Goal: Transaction & Acquisition: Purchase product/service

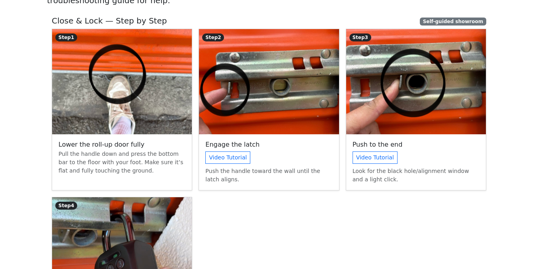
scroll to position [79, 0]
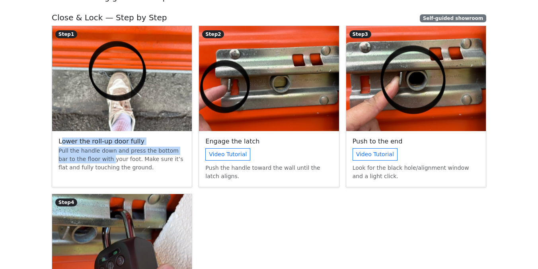
drag, startPoint x: 67, startPoint y: 142, endPoint x: 95, endPoint y: 155, distance: 30.5
click at [94, 155] on div "Lower the roll-up door fully Pull the handle down and press the bottom bar to t…" at bounding box center [122, 159] width 140 height 56
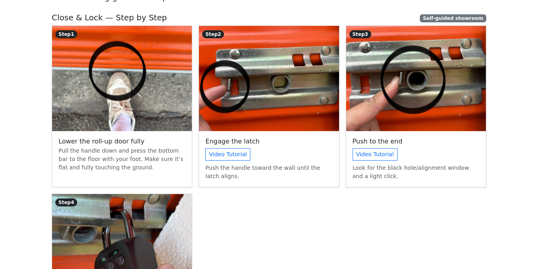
click at [119, 155] on p "Pull the handle down and press the bottom bar to the floor with your foot. Make…" at bounding box center [122, 159] width 127 height 25
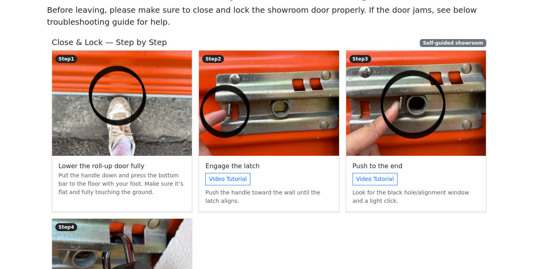
scroll to position [53, 0]
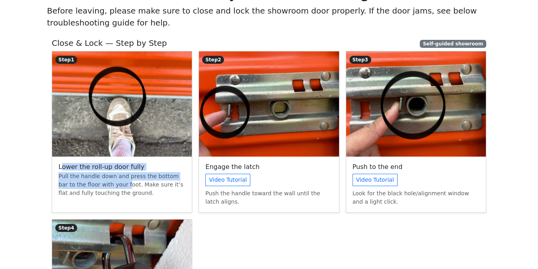
drag, startPoint x: 60, startPoint y: 164, endPoint x: 110, endPoint y: 186, distance: 54.9
click at [110, 186] on div "Lower the roll-up door fully Pull the handle down and press the bottom bar to t…" at bounding box center [122, 184] width 140 height 56
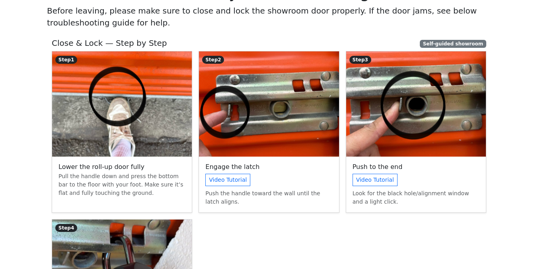
click at [160, 191] on p "Pull the handle down and press the bottom bar to the floor with your foot. Make…" at bounding box center [122, 184] width 127 height 25
click at [216, 179] on button "Video Tutorial" at bounding box center [227, 180] width 45 height 12
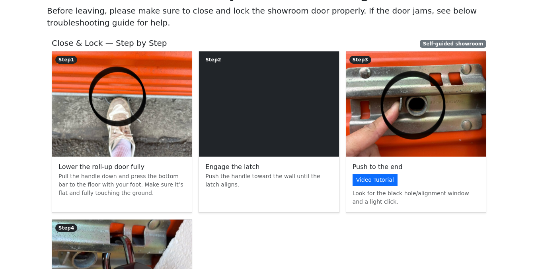
click at [374, 179] on button "Video Tutorial" at bounding box center [375, 180] width 45 height 12
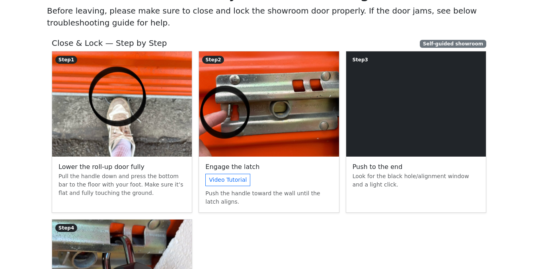
click at [397, 209] on div "Push to the end Look for the black hole/alignment window and a light click." at bounding box center [416, 184] width 140 height 56
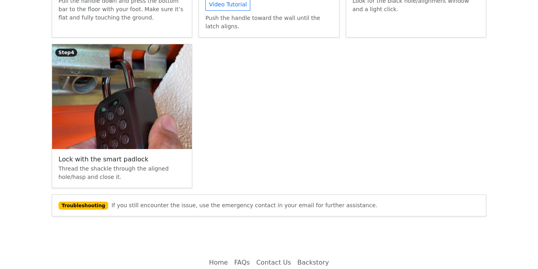
scroll to position [236, 0]
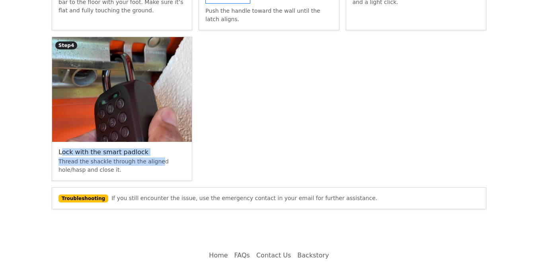
drag, startPoint x: 61, startPoint y: 151, endPoint x: 156, endPoint y: 160, distance: 95.2
click at [156, 160] on div "Lock with the smart padlock Thread the shackle through the aligned hole/hasp an…" at bounding box center [122, 161] width 140 height 39
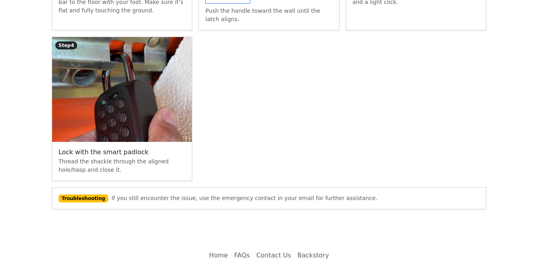
click at [158, 160] on p "Thread the shackle through the aligned hole/hasp and close it." at bounding box center [122, 165] width 127 height 17
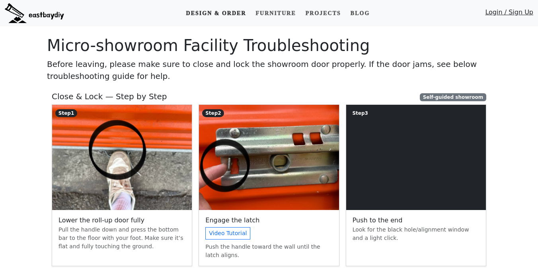
click at [227, 12] on link "Design & Order" at bounding box center [216, 13] width 66 height 15
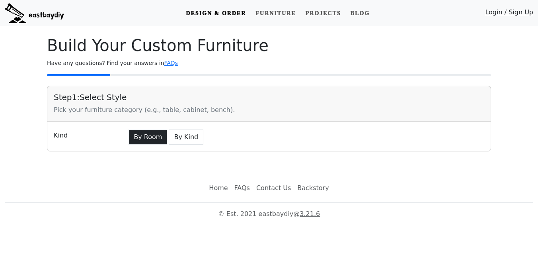
click at [140, 133] on button "By Room" at bounding box center [148, 136] width 39 height 15
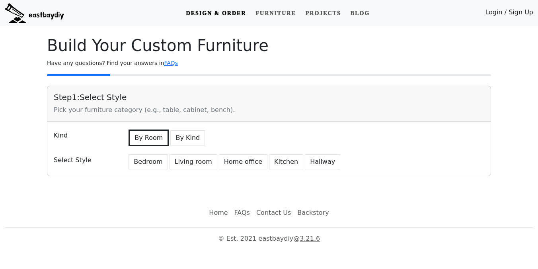
click at [143, 170] on div "Kind By Room By Kind Select Style Bedroom Living room Home office [GEOGRAPHIC_D…" at bounding box center [269, 148] width 444 height 54
click at [147, 162] on button "Bedroom" at bounding box center [148, 161] width 39 height 15
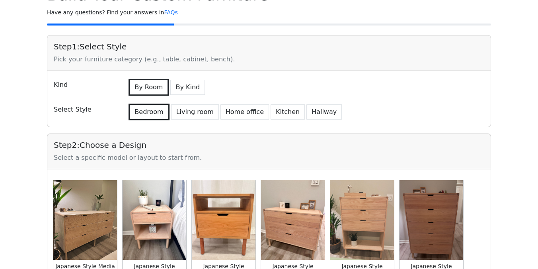
scroll to position [272, 0]
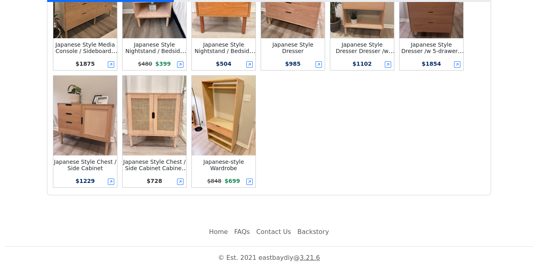
click at [121, 147] on button "Japanese Style Chest / Side Cabinet Cabinet /w 2-door $ 728" at bounding box center [154, 131] width 66 height 114
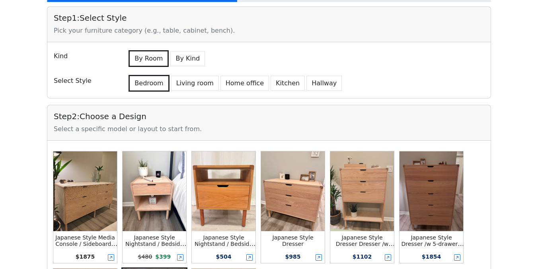
scroll to position [0, 0]
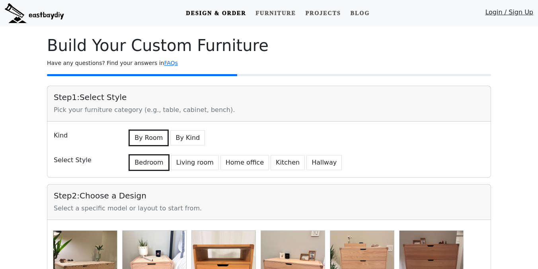
click at [39, 9] on img at bounding box center [34, 13] width 59 height 20
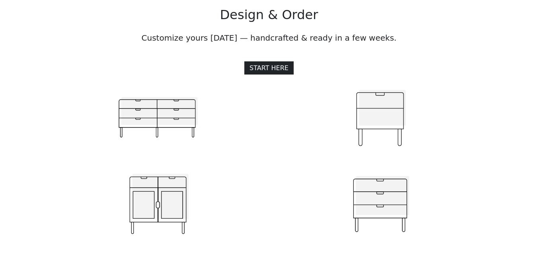
scroll to position [858, 0]
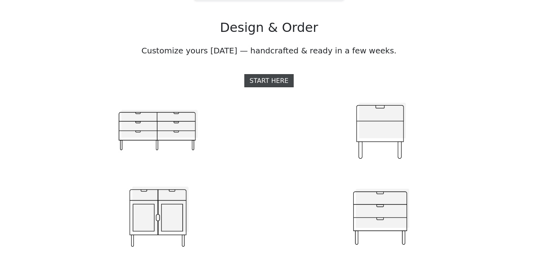
click at [266, 81] on link "START HERE" at bounding box center [268, 80] width 49 height 13
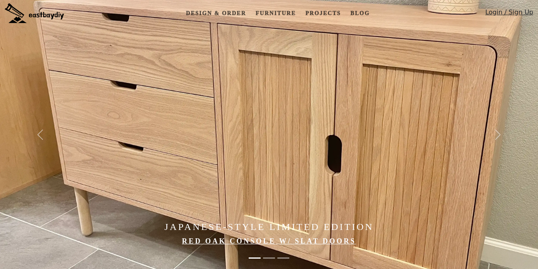
click at [508, 12] on link "Login / Sign Up" at bounding box center [509, 14] width 48 height 13
